Goal: Task Accomplishment & Management: Manage account settings

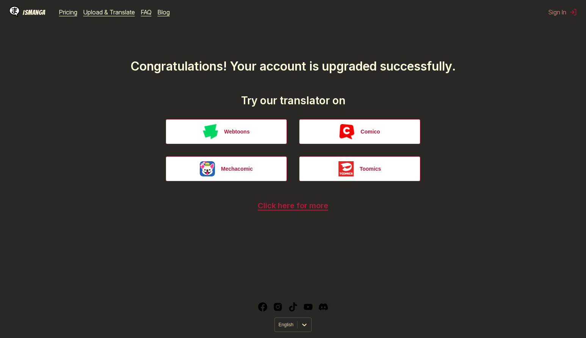
click at [493, 177] on main "Congratulations! Your account is upgraded successfully. Try our translator on W…" at bounding box center [293, 143] width 586 height 287
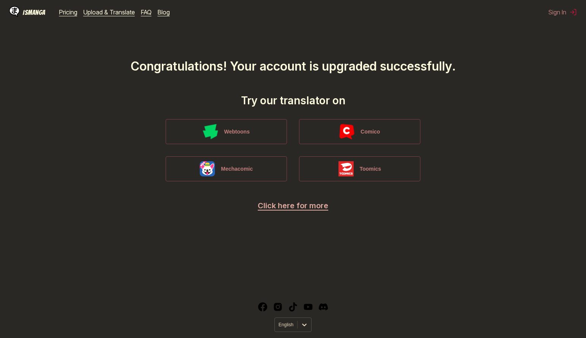
click at [509, 208] on p "Click here for more" at bounding box center [293, 205] width 574 height 9
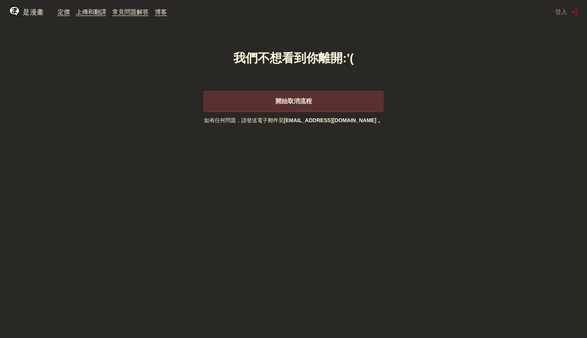
click at [296, 101] on font "開始取消流程" at bounding box center [293, 101] width 36 height 6
click at [296, 104] on font "開始取消流程" at bounding box center [293, 101] width 36 height 6
click at [313, 95] on button "開始取消流程" at bounding box center [293, 101] width 179 height 21
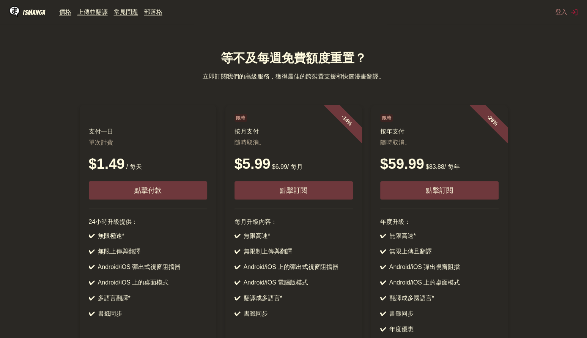
click at [437, 36] on html "IsManga 價格 上傳並翻譯 常見問題 部落格 登入 價格 上傳並翻譯 常見問題 部落格 等不及每週免費額度重置？ 立即訂閱我們的高級服務，獲得最佳的跨裝…" at bounding box center [293, 233] width 587 height 467
